Goal: Task Accomplishment & Management: Manage account settings

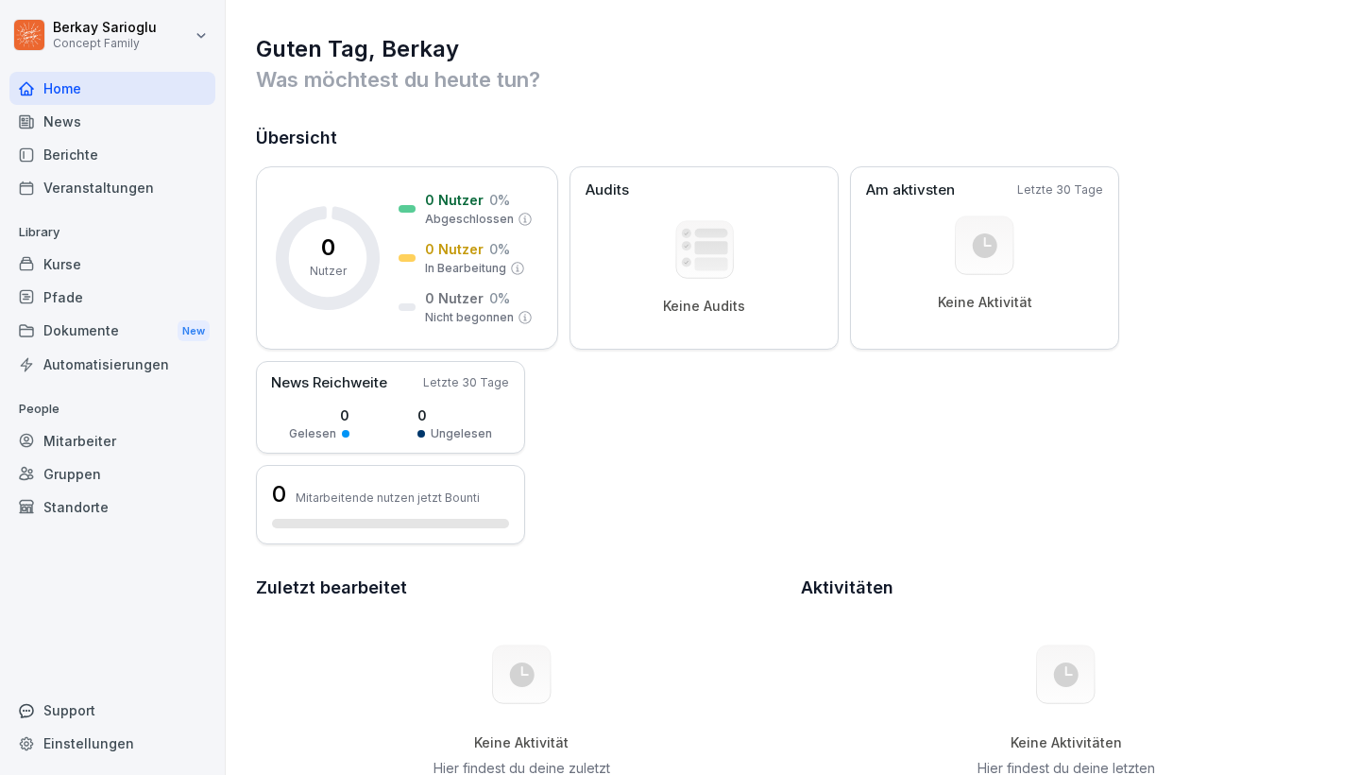
click at [73, 442] on div "Mitarbeiter" at bounding box center [112, 440] width 206 height 33
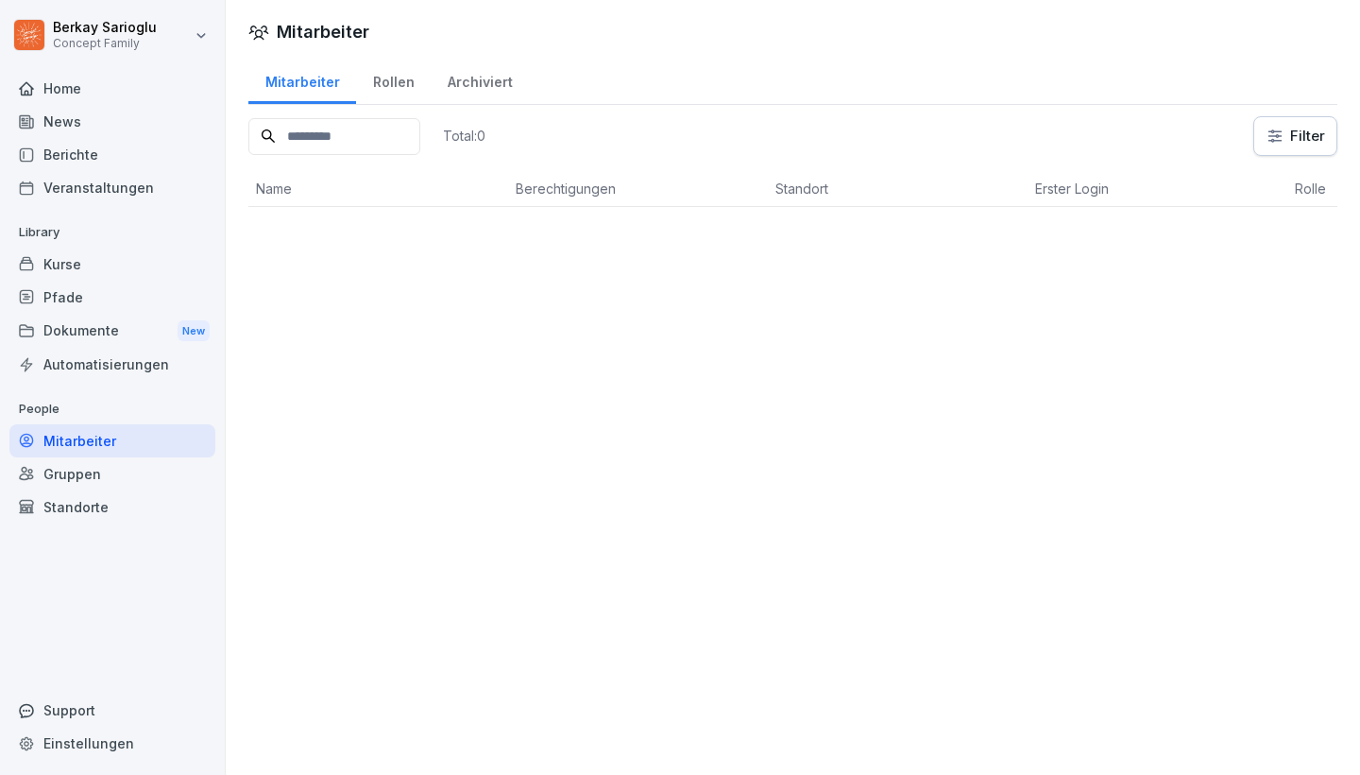
click at [398, 86] on div "Rollen" at bounding box center [393, 80] width 75 height 48
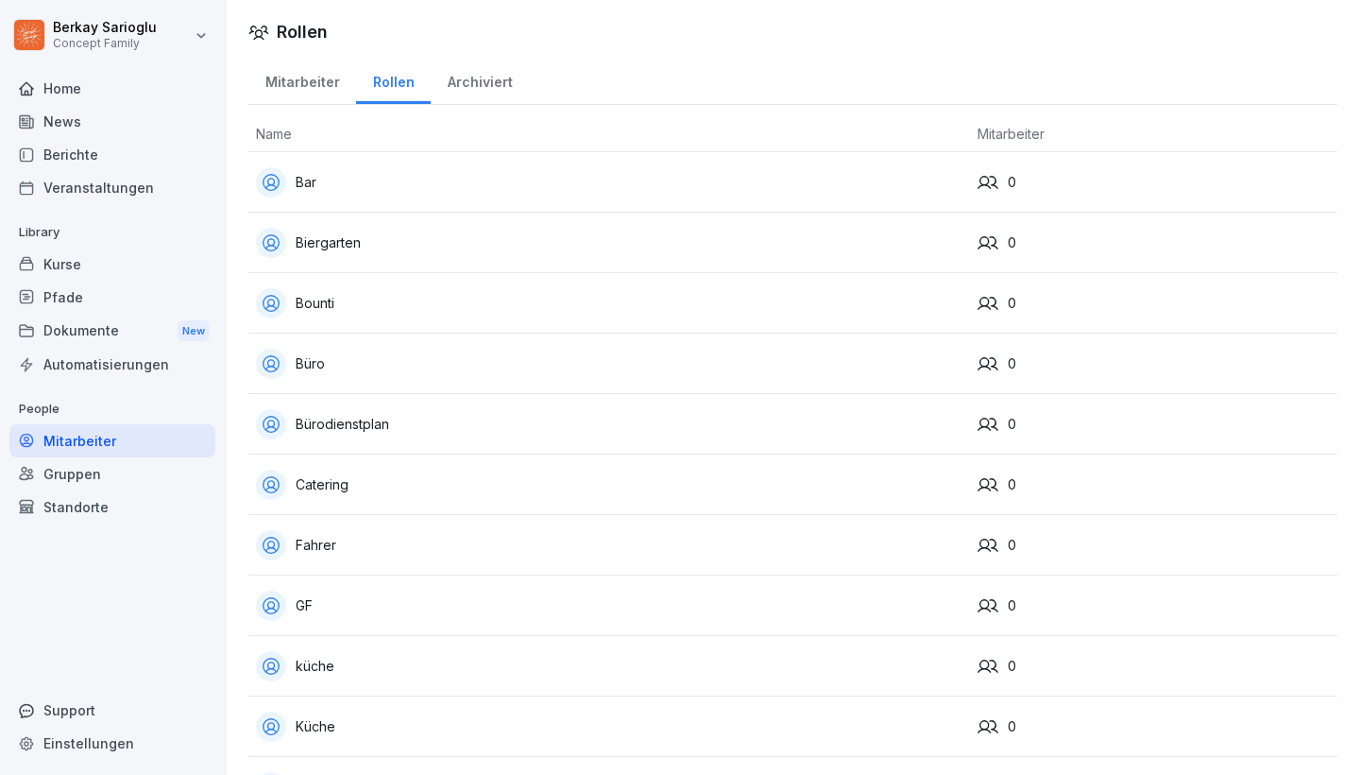
click at [477, 83] on div "Archiviert" at bounding box center [480, 80] width 98 height 48
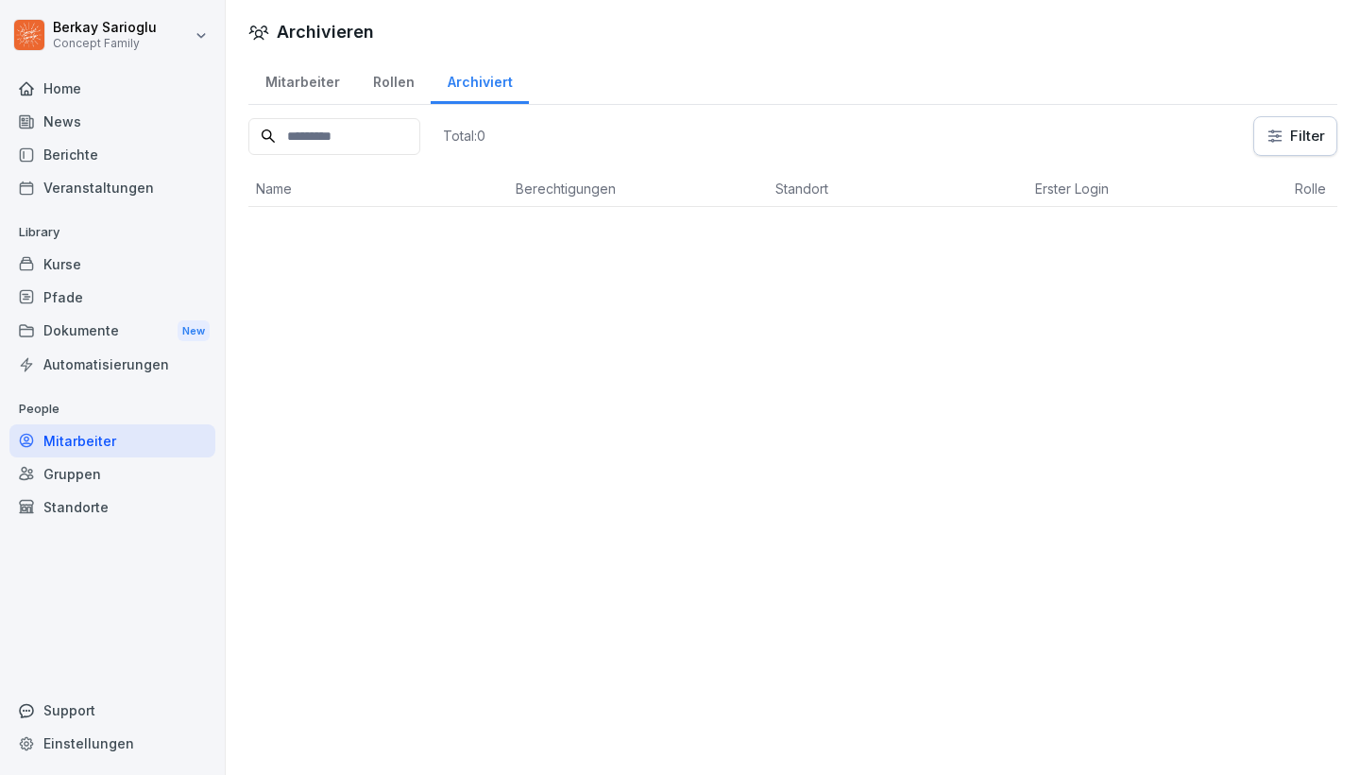
click at [321, 87] on div "Mitarbeiter" at bounding box center [302, 80] width 108 height 48
click at [86, 90] on div "Home" at bounding box center [112, 88] width 206 height 33
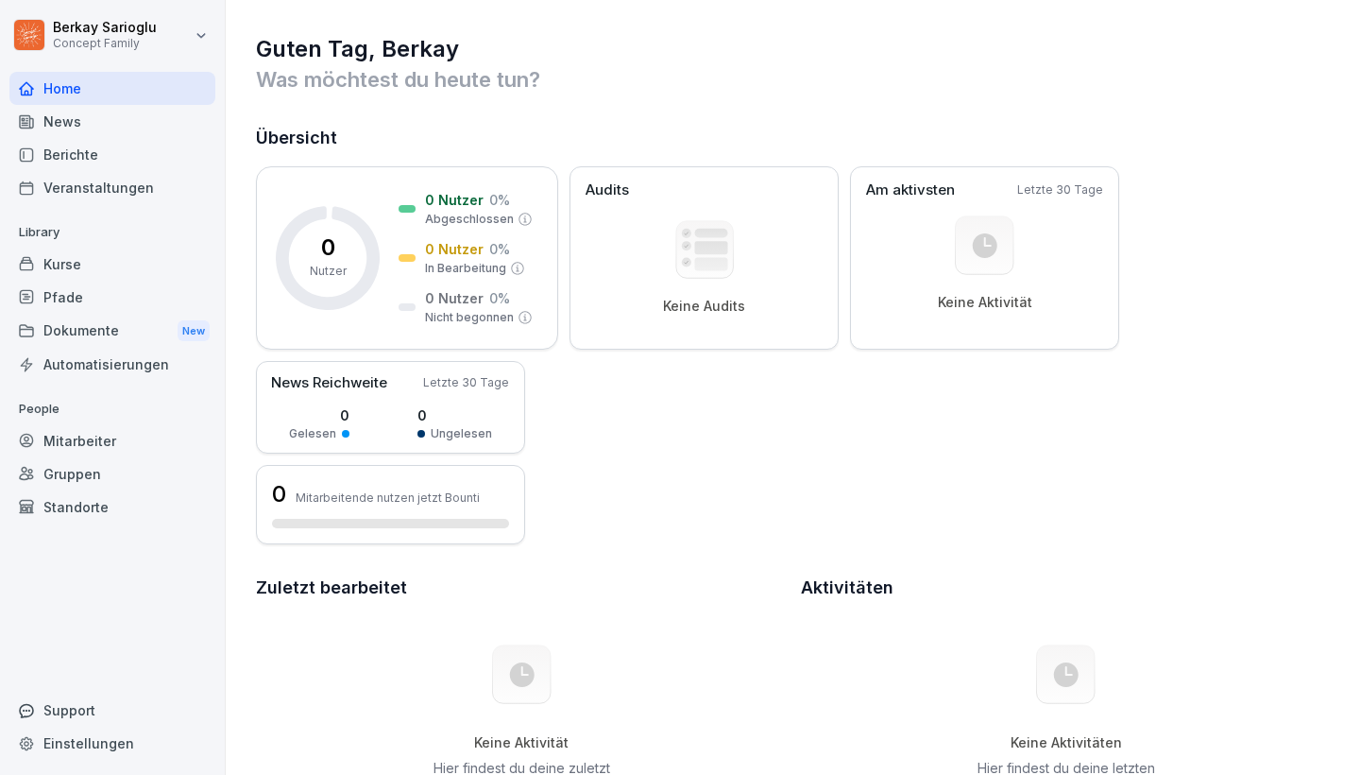
click at [110, 43] on html "Berkay Sarioglu Concept Family Home News Berichte Veranstaltungen Library Kurse…" at bounding box center [680, 387] width 1360 height 775
click at [151, 602] on html "Berkay Sarioglu Concept Family Home News Berichte Veranstaltungen Library Kurse…" at bounding box center [680, 387] width 1360 height 775
click at [69, 481] on div "Gruppen" at bounding box center [112, 473] width 206 height 33
click at [69, 513] on div "Standorte" at bounding box center [112, 506] width 206 height 33
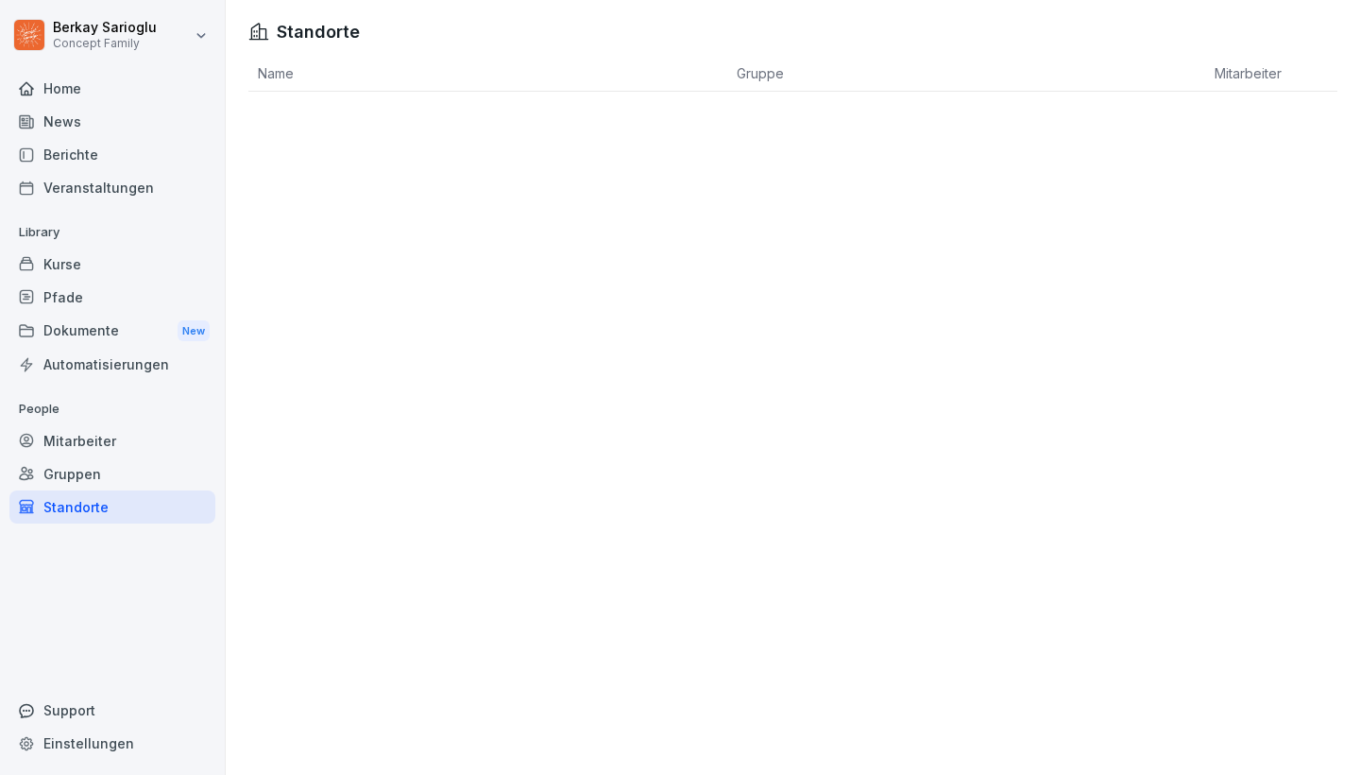
click at [50, 751] on div "Einstellungen" at bounding box center [112, 742] width 206 height 33
select select "**"
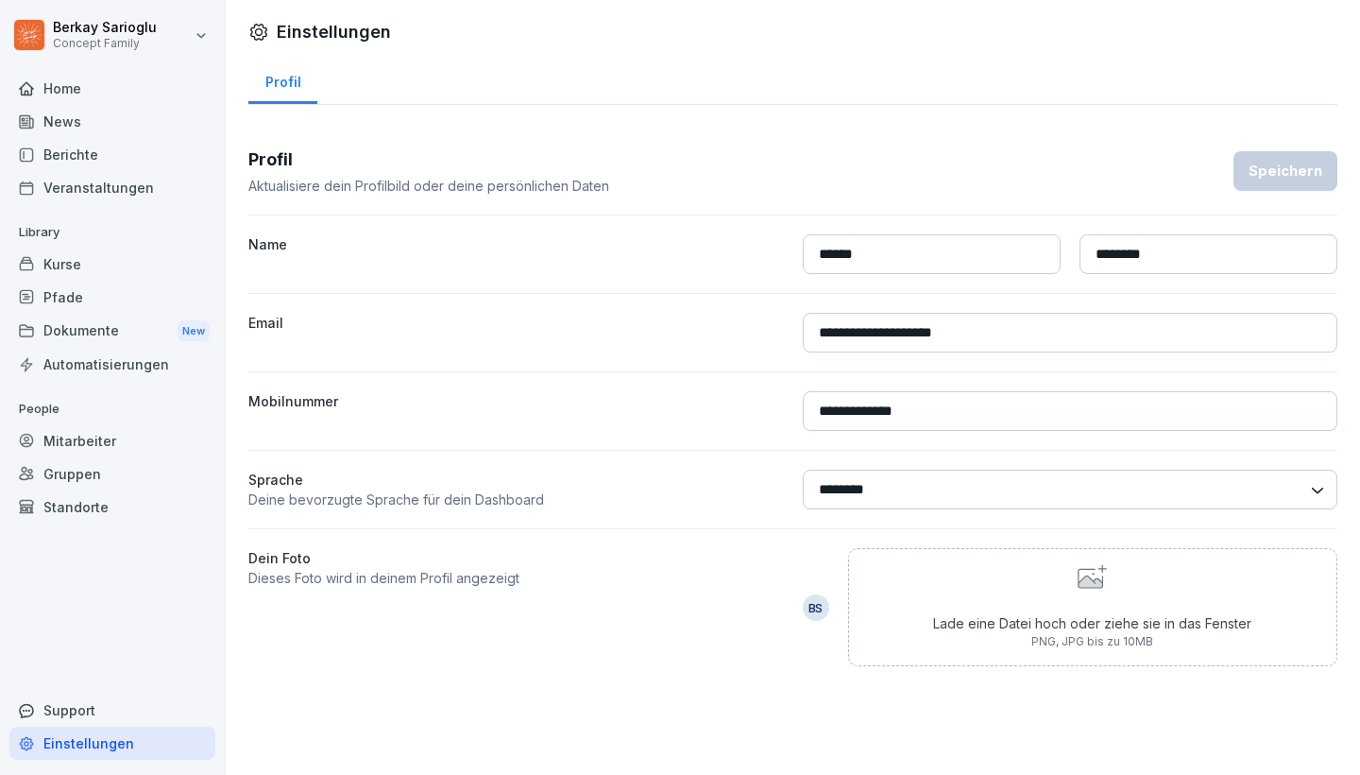
click at [60, 493] on div "Standorte" at bounding box center [112, 506] width 206 height 33
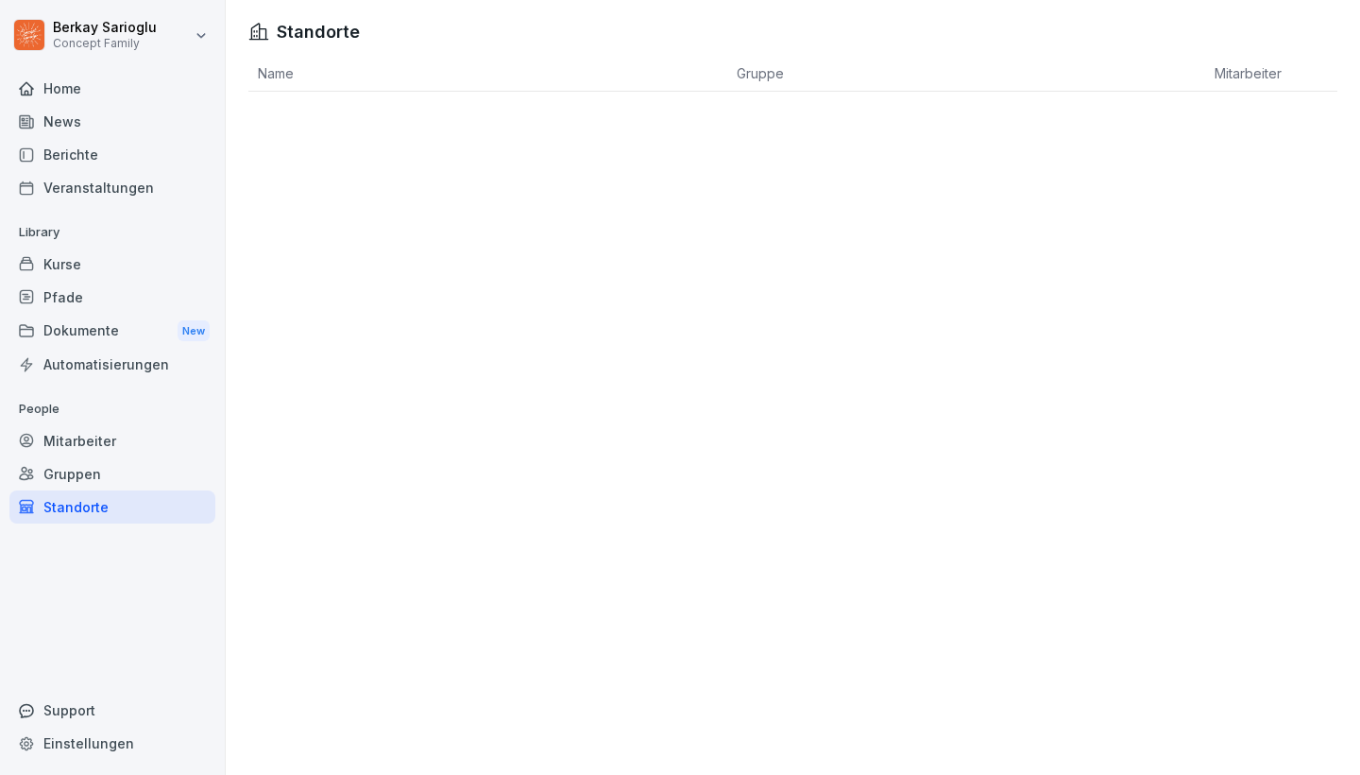
click at [270, 77] on th "Name" at bounding box center [487, 74] width 479 height 36
click at [317, 24] on h1 "Standorte" at bounding box center [318, 32] width 83 height 26
click at [86, 734] on div "Einstellungen" at bounding box center [112, 742] width 206 height 33
select select "**"
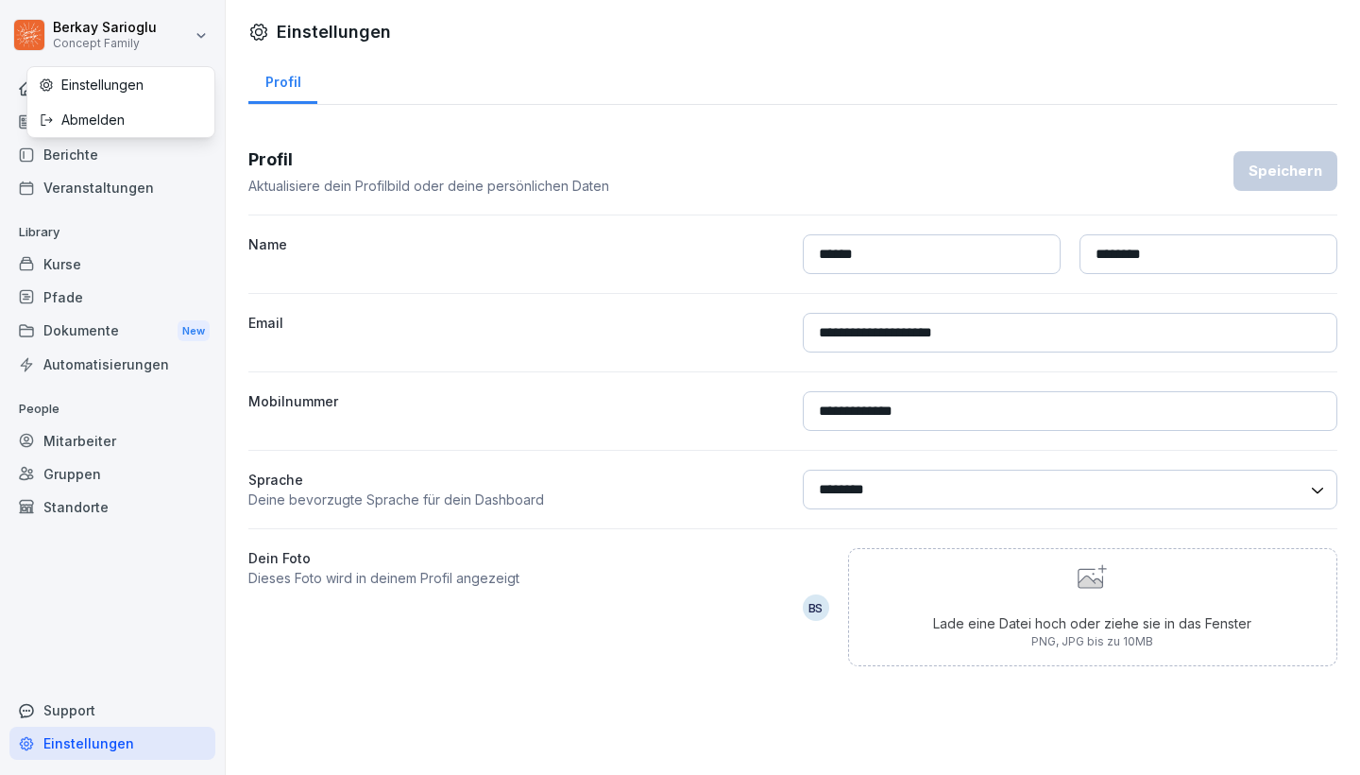
click at [69, 40] on html "**********" at bounding box center [680, 387] width 1360 height 775
click at [100, 116] on div "Abmelden" at bounding box center [120, 119] width 187 height 35
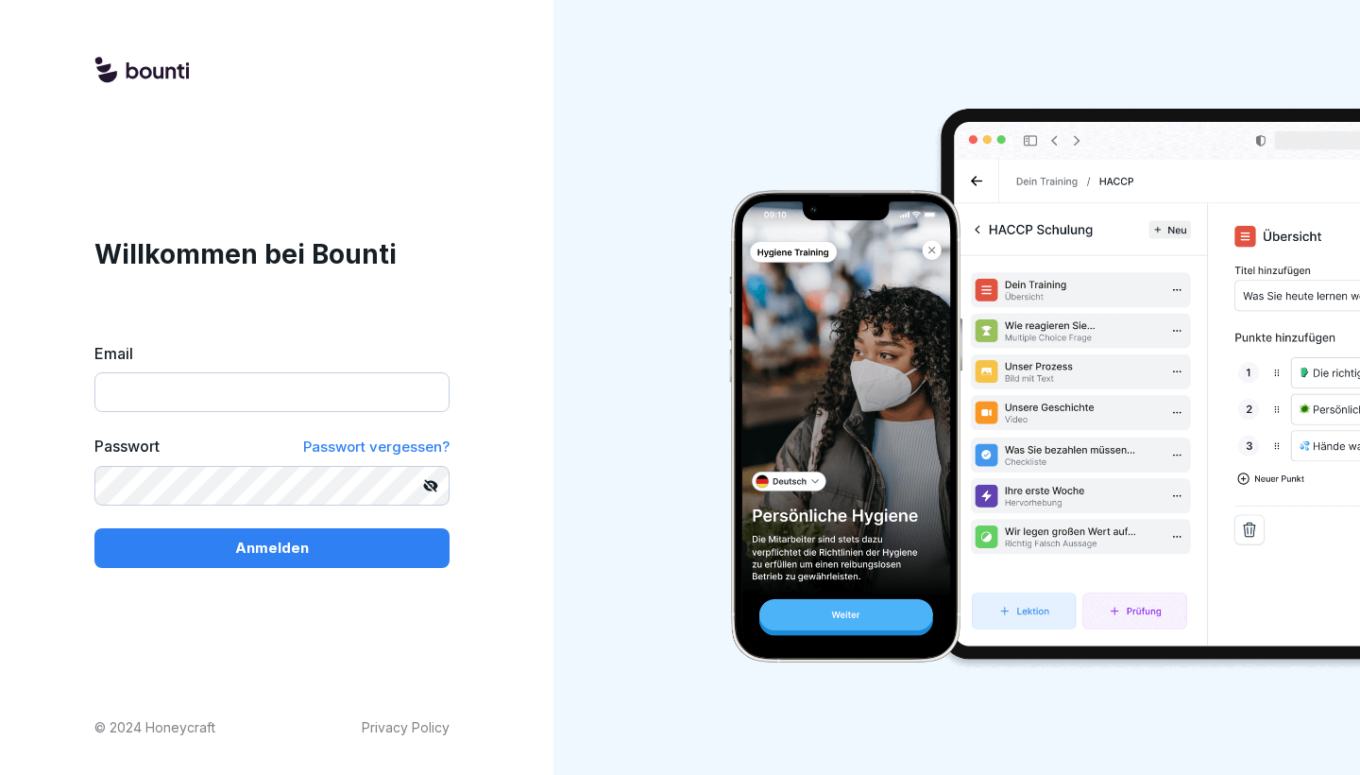
click at [342, 306] on div "Willkommen bei Bounti Email Passwort Passwort vergessen? [GEOGRAPHIC_DATA]" at bounding box center [271, 400] width 355 height 333
